Goal: Task Accomplishment & Management: Use online tool/utility

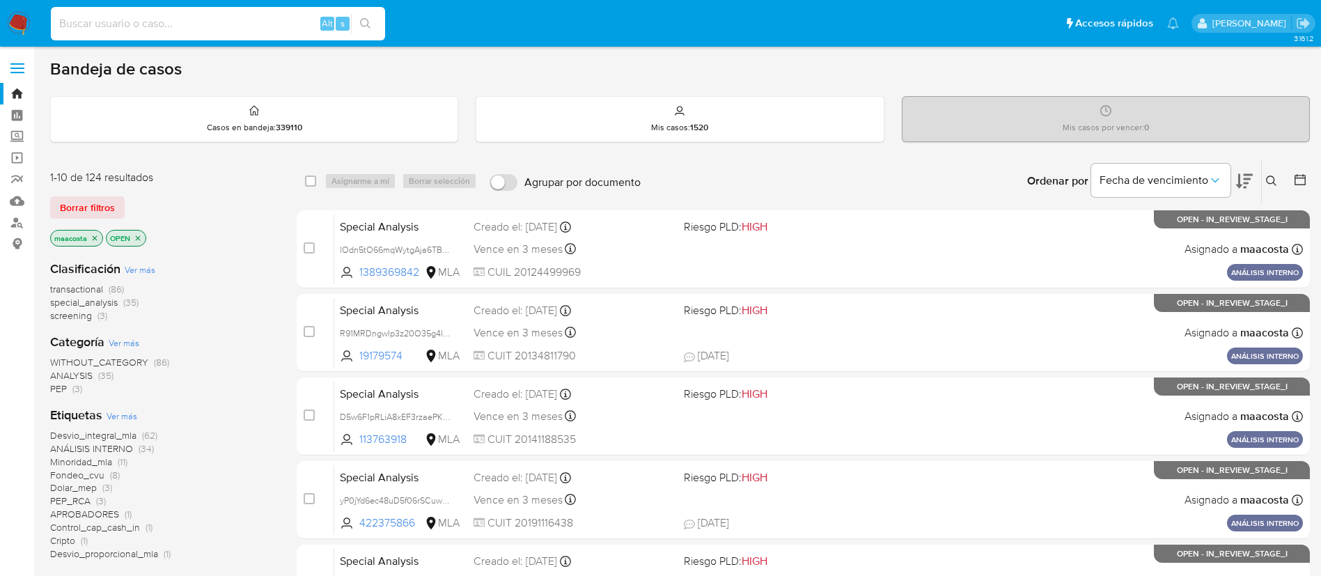
click at [250, 24] on input at bounding box center [218, 24] width 334 height 18
paste input "pwHDZcDyuyGlKkcPH1WVOuFl"
type input "pwHDZcDyuyGlKkcPH1WVOuFl"
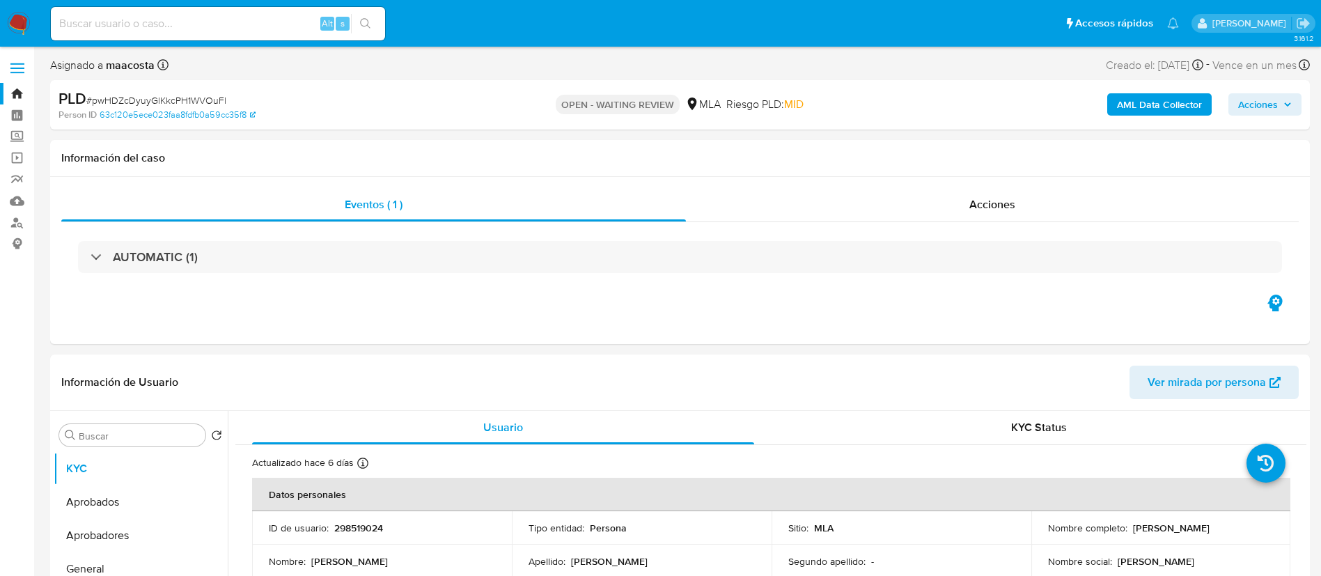
select select "10"
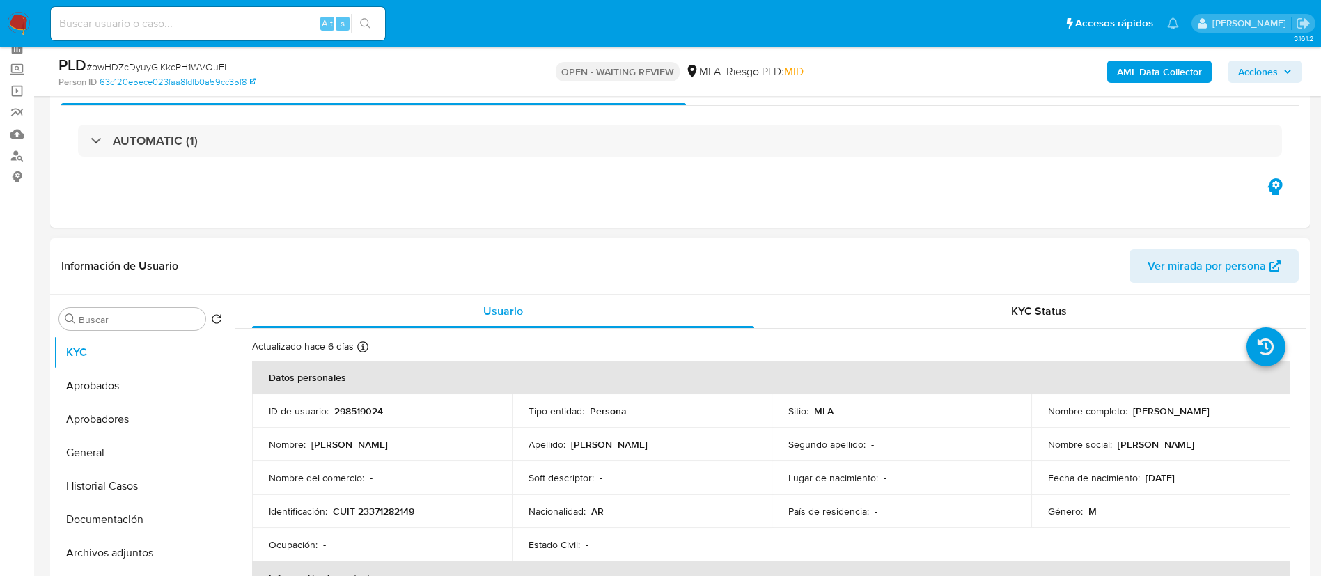
scroll to position [69, 0]
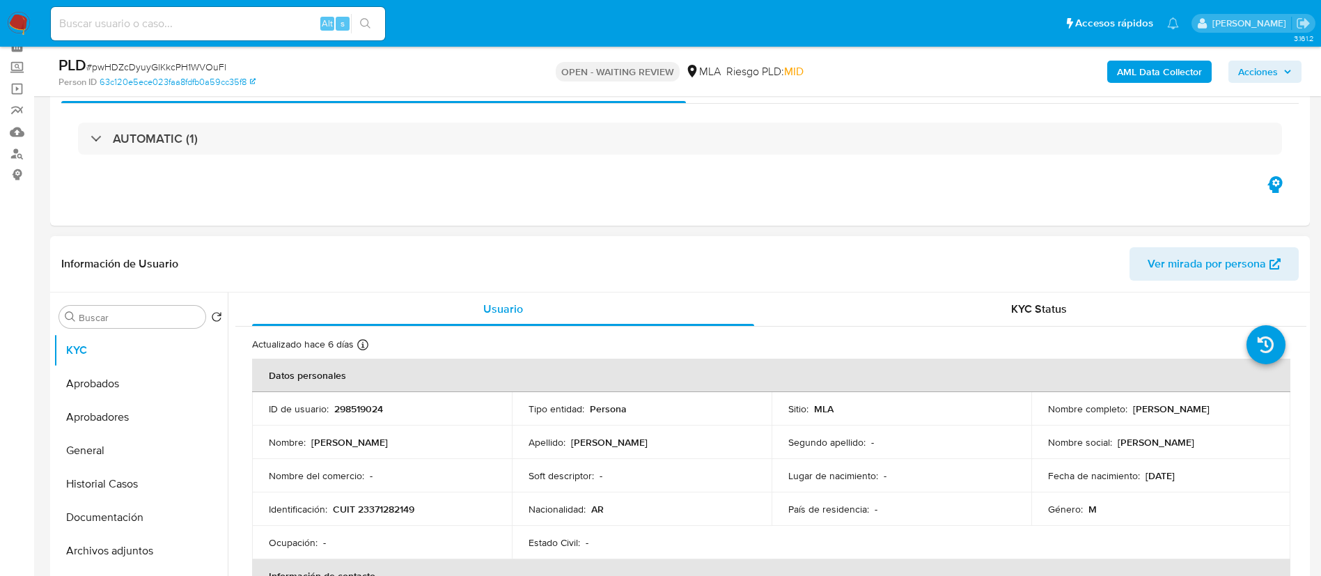
drag, startPoint x: 1129, startPoint y: 409, endPoint x: 1202, endPoint y: 409, distance: 72.4
click at [1202, 409] on div "Nombre completo : [PERSON_NAME]" at bounding box center [1161, 408] width 226 height 13
copy p "[PERSON_NAME]"
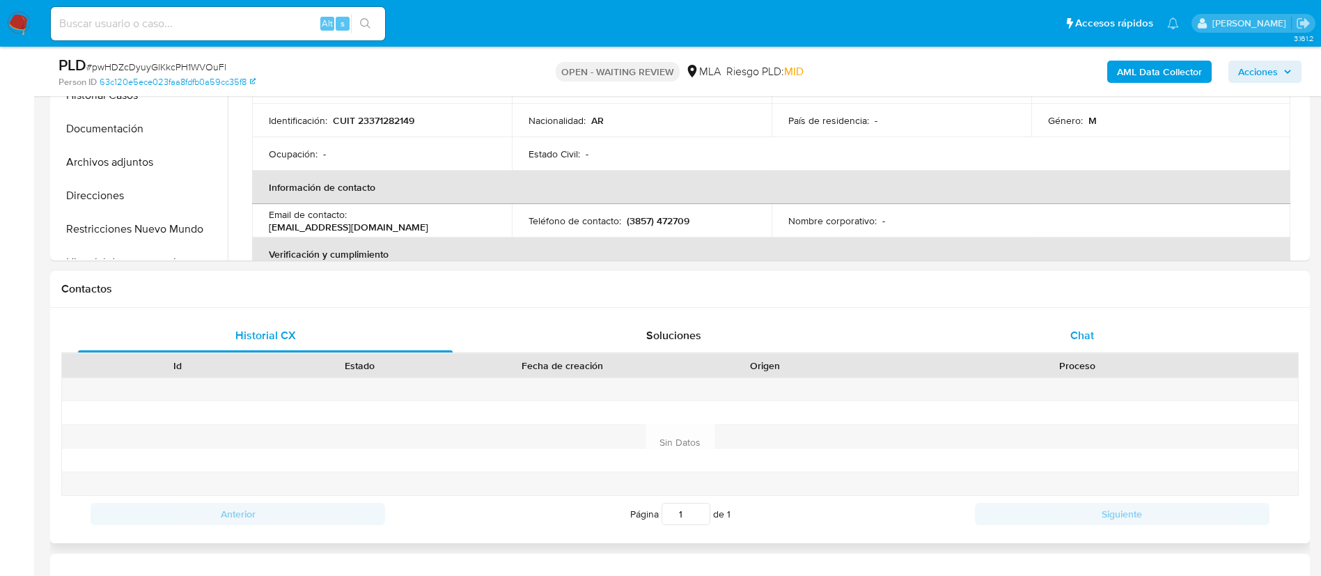
click at [1086, 325] on div "Chat" at bounding box center [1082, 335] width 375 height 33
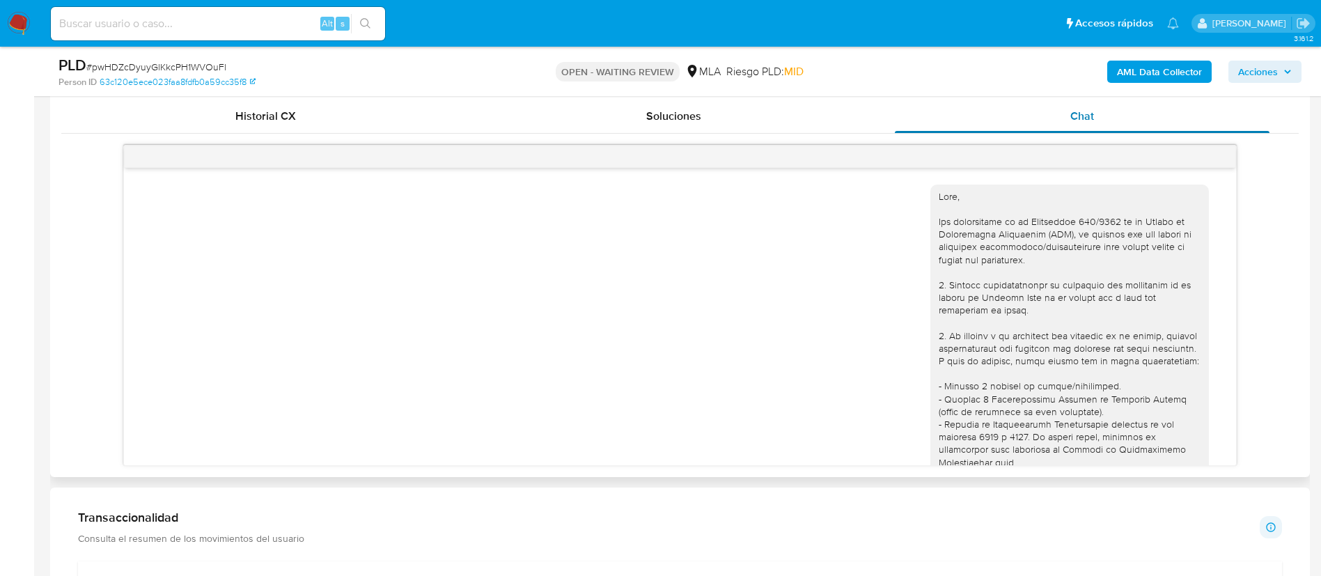
scroll to position [581, 0]
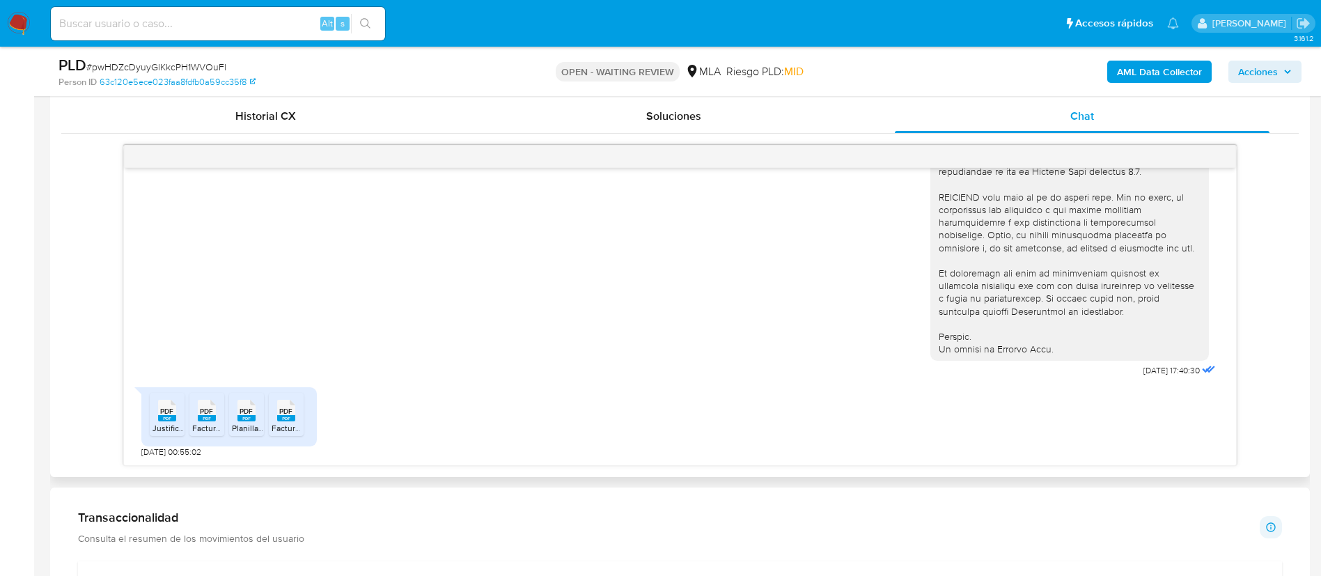
click at [166, 420] on rect at bounding box center [167, 418] width 18 height 6
click at [198, 423] on icon "PDF" at bounding box center [207, 410] width 18 height 24
click at [240, 425] on span "Planilla [DATE].pdf" at bounding box center [265, 428] width 67 height 12
click at [293, 423] on icon "PDF" at bounding box center [286, 410] width 18 height 24
